Goal: Task Accomplishment & Management: Manage account settings

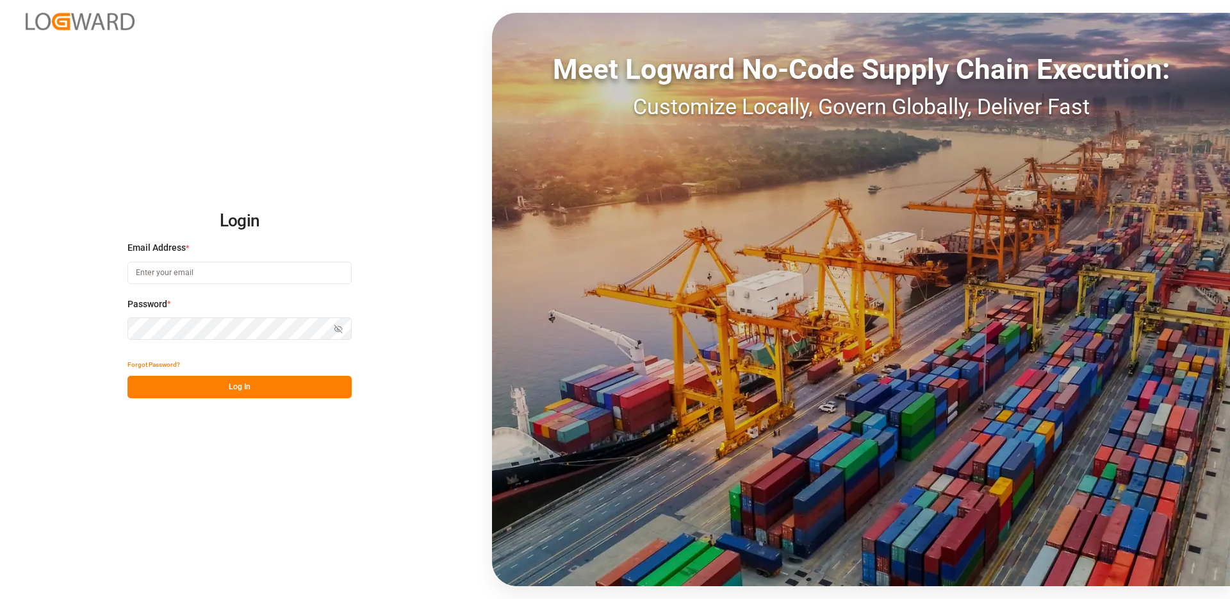
click at [235, 273] on input at bounding box center [240, 272] width 224 height 22
type input "[EMAIL_ADDRESS][PERSON_NAME][DOMAIN_NAME]"
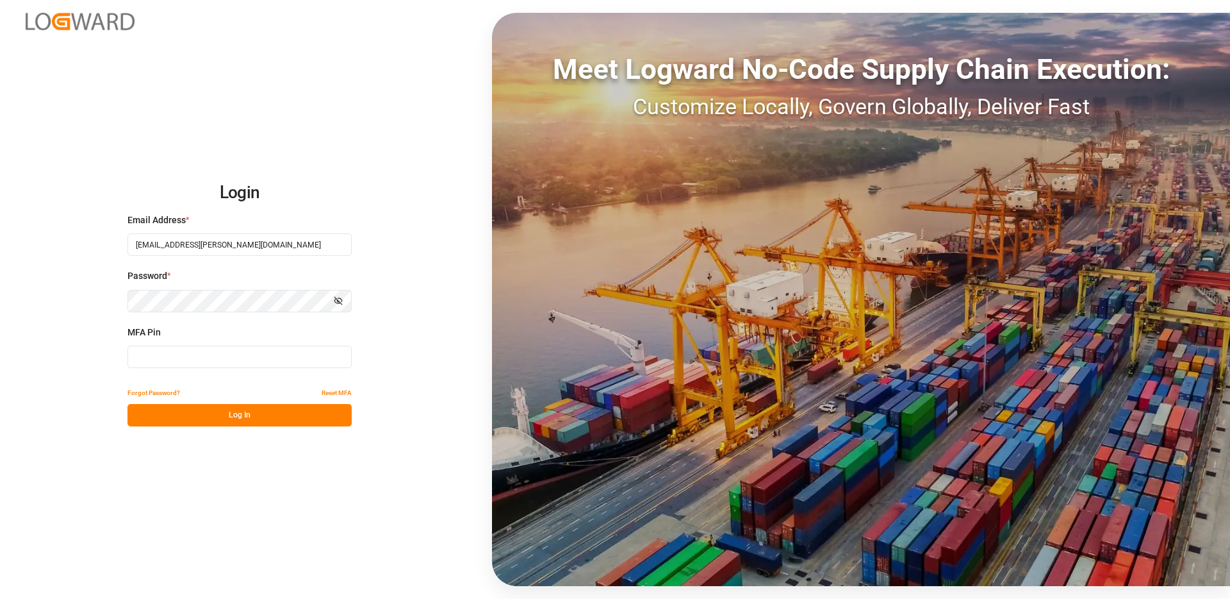
type input "722164"
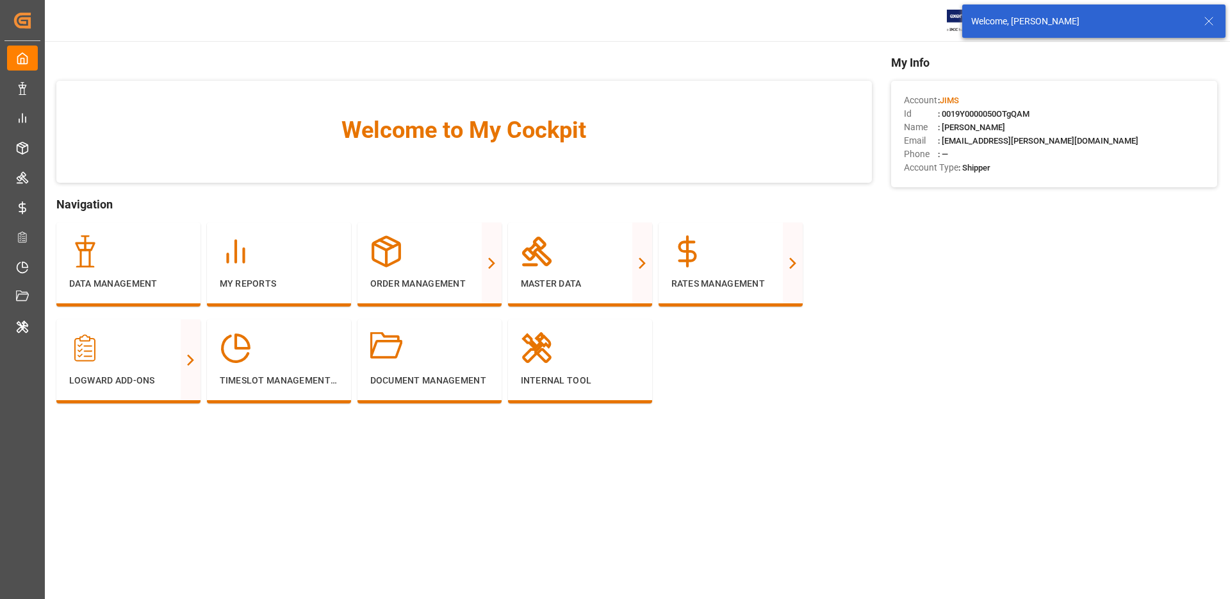
click at [1207, 20] on icon at bounding box center [1208, 20] width 15 height 15
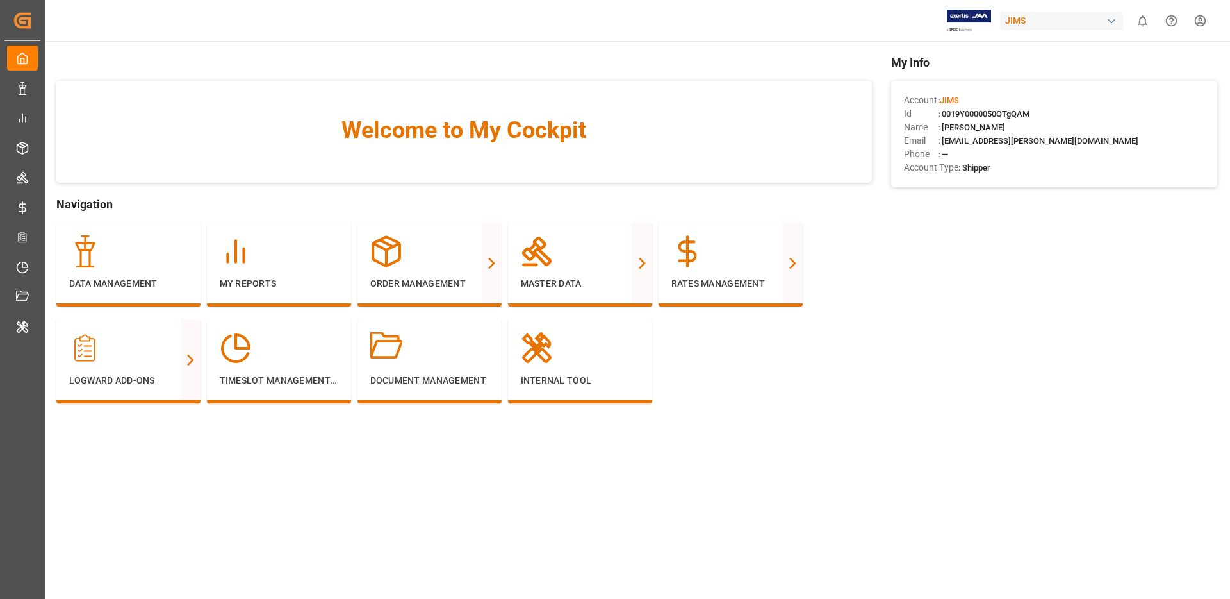
click at [1013, 15] on div "JIMS" at bounding box center [1061, 21] width 123 height 19
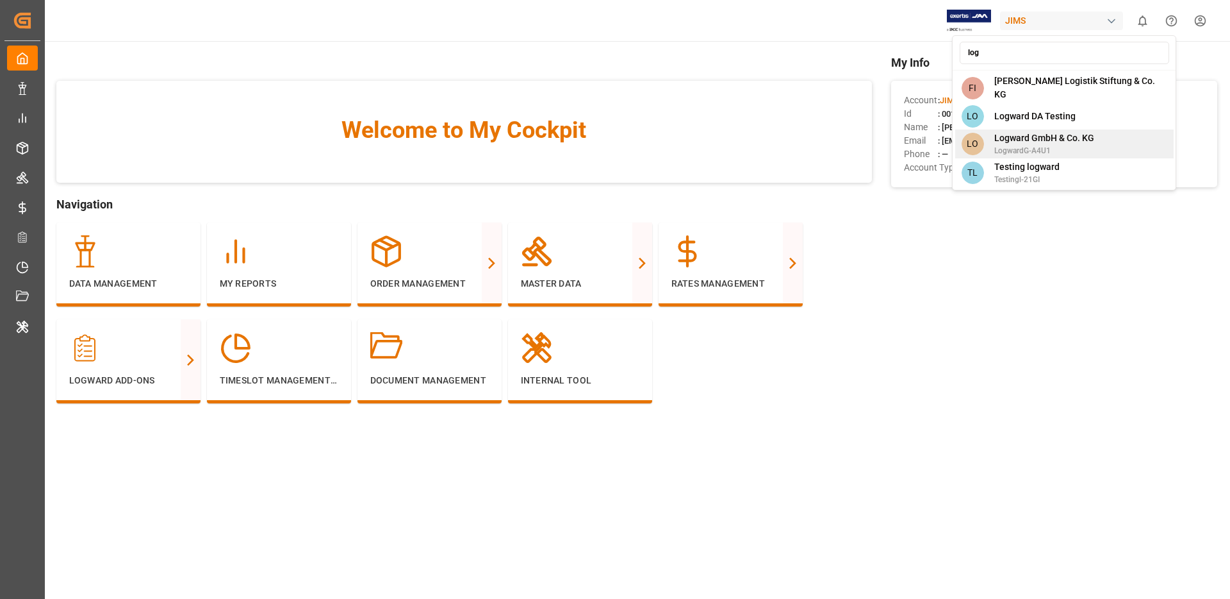
type input "log"
click at [1046, 131] on span "Logward GmbH & Co. KG" at bounding box center [1045, 137] width 100 height 13
